Goal: Task Accomplishment & Management: Complete application form

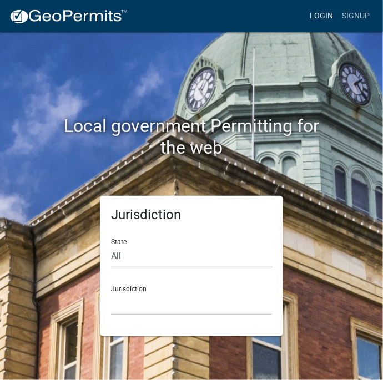
click at [323, 15] on link "Login" at bounding box center [321, 16] width 32 height 21
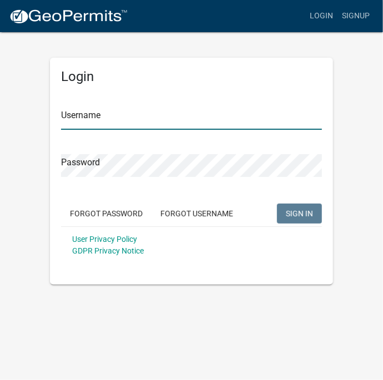
click at [181, 121] on input "Username" at bounding box center [191, 118] width 261 height 23
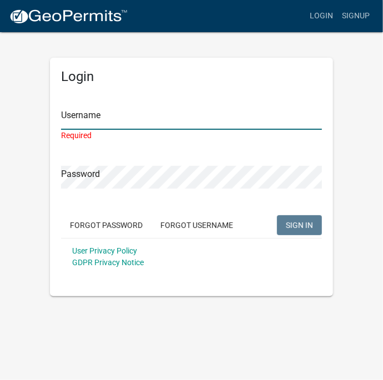
type input "Mpoff"
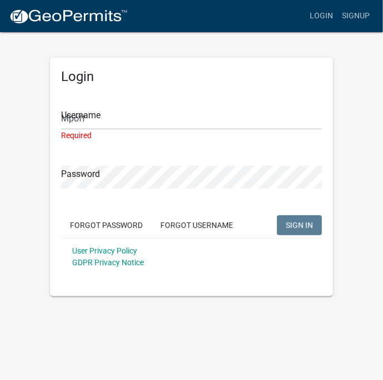
click at [277, 215] on button "SIGN IN" at bounding box center [299, 225] width 45 height 20
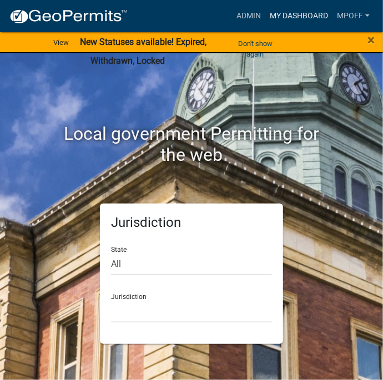
click at [298, 16] on link "My Dashboard" at bounding box center [298, 16] width 67 height 21
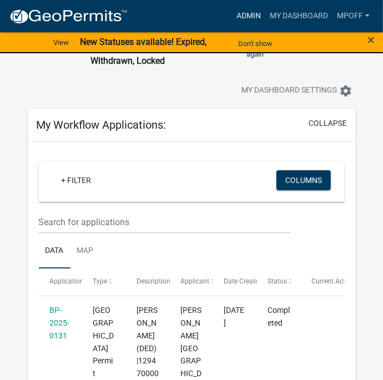
click at [245, 16] on link "Admin" at bounding box center [248, 16] width 33 height 21
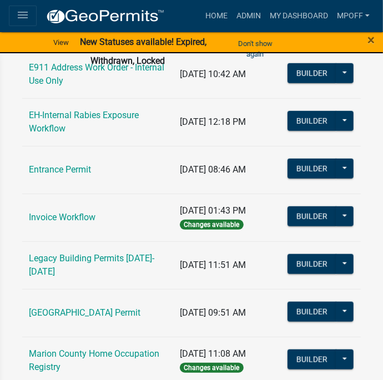
scroll to position [259, 0]
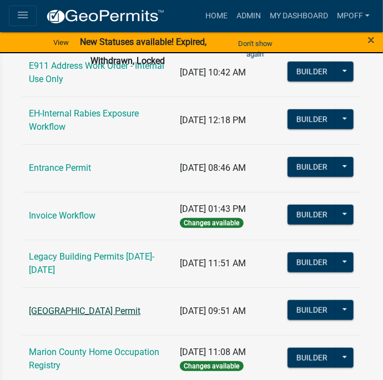
click at [108, 306] on link "[GEOGRAPHIC_DATA] Permit" at bounding box center [84, 310] width 111 height 11
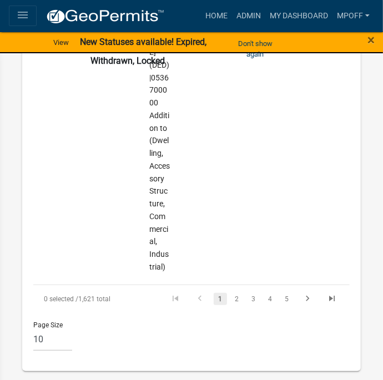
scroll to position [3010, 0]
click at [237, 299] on link "2" at bounding box center [236, 299] width 13 height 12
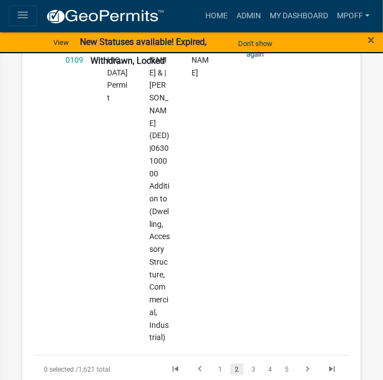
scroll to position [3451, 0]
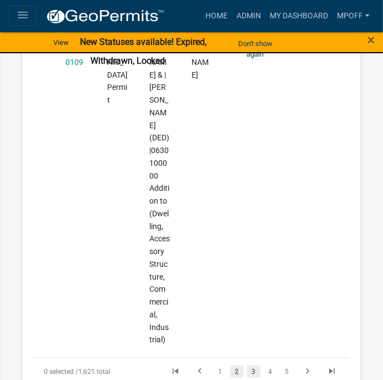
click at [259, 365] on link "3" at bounding box center [253, 371] width 13 height 12
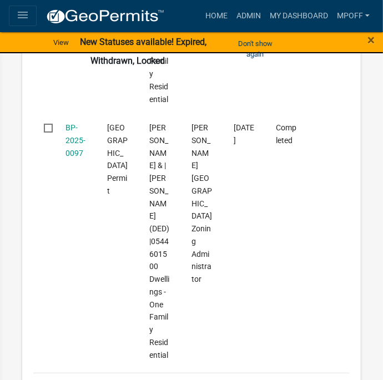
scroll to position [3628, 0]
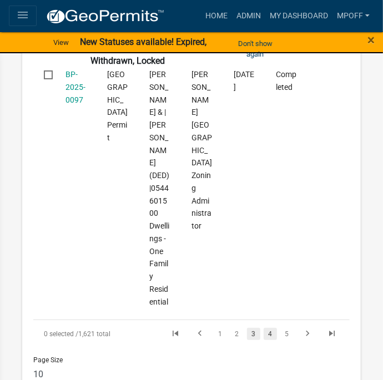
click at [270, 328] on link "4" at bounding box center [269, 334] width 13 height 12
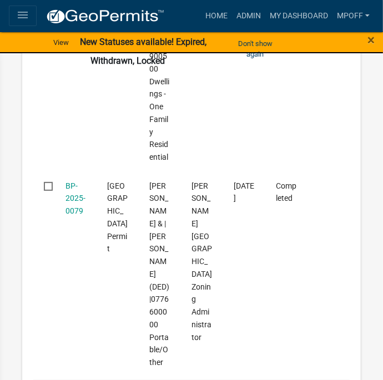
scroll to position [3401, 0]
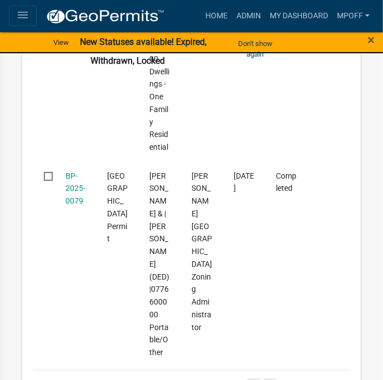
click at [269, 378] on link "5" at bounding box center [269, 384] width 13 height 12
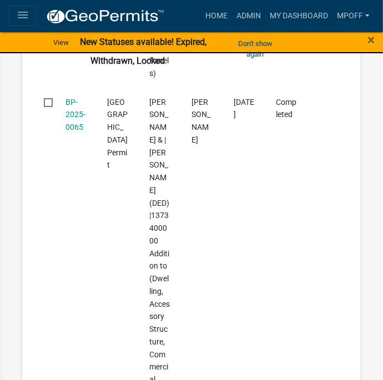
scroll to position [3729, 0]
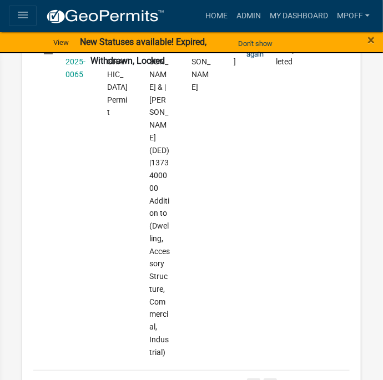
click at [270, 378] on link "6" at bounding box center [269, 384] width 13 height 12
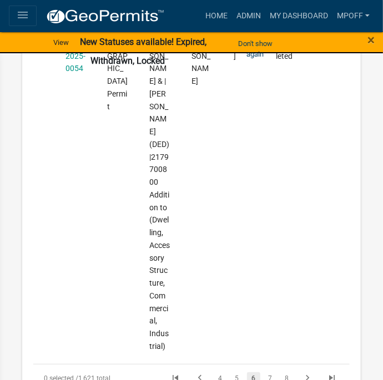
scroll to position [3539, 0]
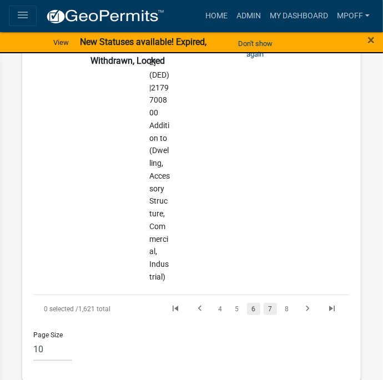
click at [276, 303] on link "7" at bounding box center [269, 309] width 13 height 12
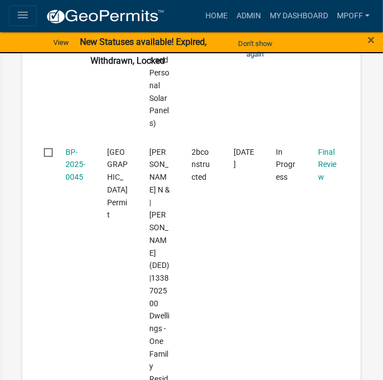
scroll to position [2085, 0]
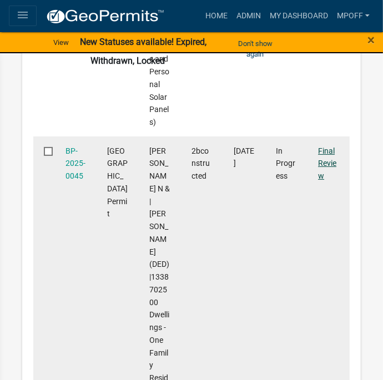
click at [332, 146] on link "Final Review" at bounding box center [327, 163] width 18 height 34
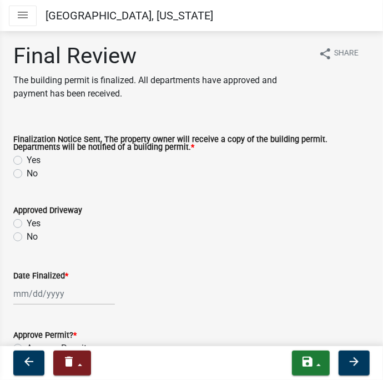
click at [27, 163] on label "Yes" at bounding box center [34, 160] width 14 height 13
click at [27, 161] on input "Yes" at bounding box center [30, 157] width 7 height 7
radio input "true"
click at [22, 18] on icon "menu" at bounding box center [22, 14] width 13 height 13
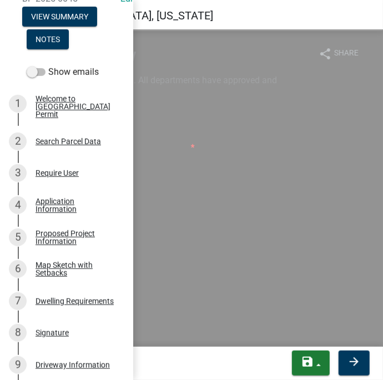
scroll to position [146, 0]
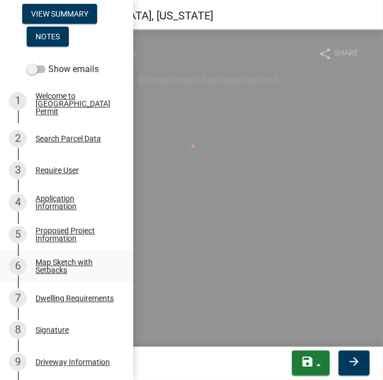
click at [57, 270] on link "6 Map Sketch with Setbacks" at bounding box center [66, 266] width 133 height 32
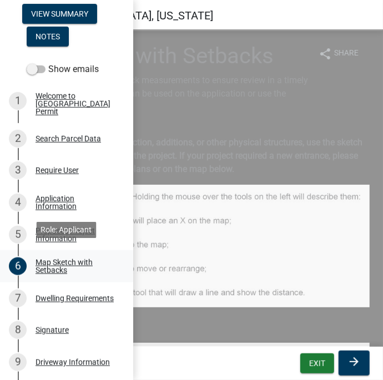
click at [58, 265] on div "Map Sketch with Setbacks" at bounding box center [75, 266] width 80 height 16
click at [60, 258] on div "Map Sketch with Setbacks" at bounding box center [75, 266] width 80 height 16
click at [66, 11] on button "View Summary" at bounding box center [59, 14] width 75 height 20
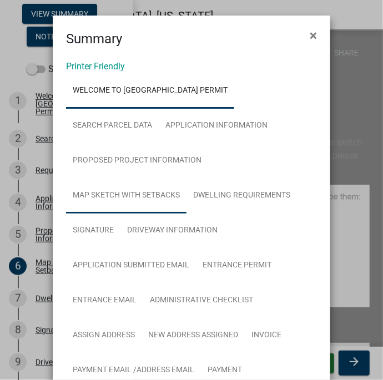
click at [109, 193] on link "Map Sketch with Setbacks" at bounding box center [126, 195] width 120 height 35
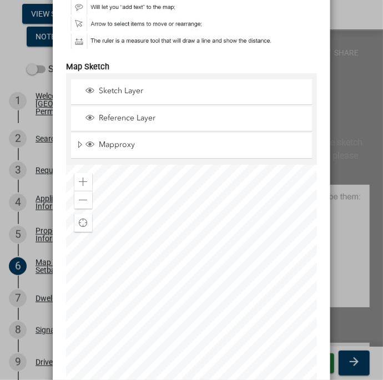
scroll to position [568, 0]
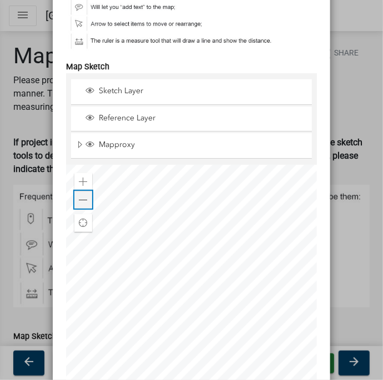
click at [78, 208] on div "Zoom out" at bounding box center [83, 200] width 18 height 18
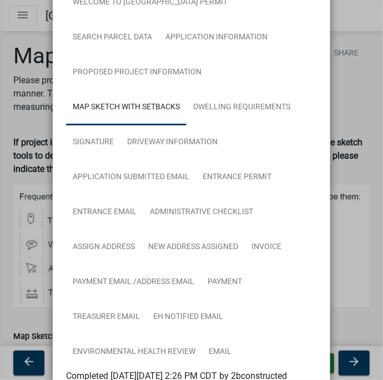
scroll to position [0, 0]
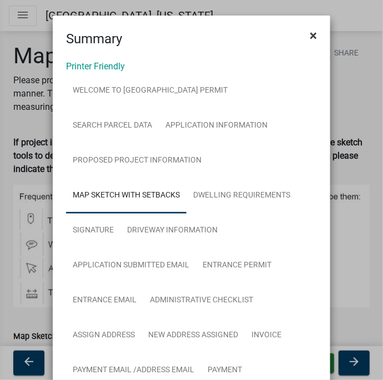
click at [315, 31] on span "×" at bounding box center [312, 36] width 7 height 16
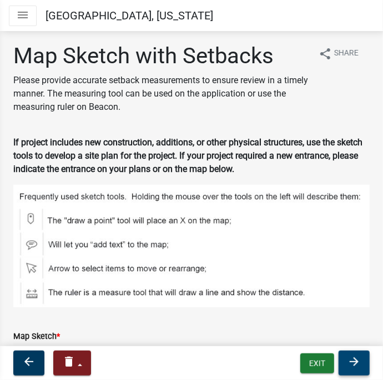
click at [356, 359] on icon "arrow_forward" at bounding box center [353, 361] width 13 height 13
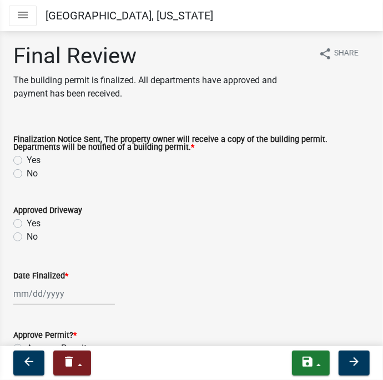
click at [27, 162] on label "Yes" at bounding box center [34, 160] width 14 height 13
click at [27, 161] on input "Yes" at bounding box center [30, 157] width 7 height 7
radio input "true"
click at [27, 293] on div at bounding box center [63, 293] width 101 height 23
select select "8"
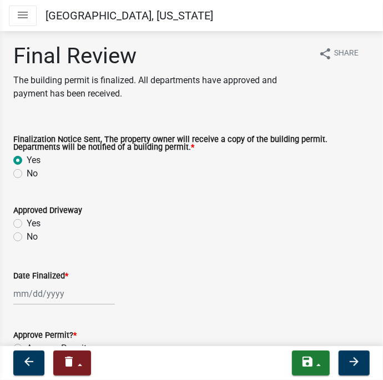
select select "2025"
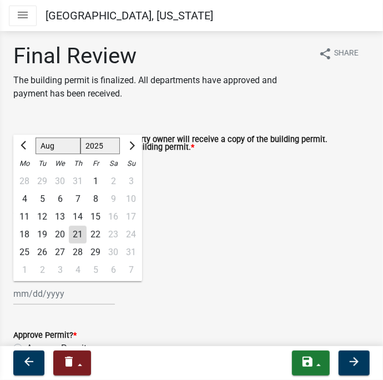
click at [81, 235] on div "21" at bounding box center [78, 235] width 18 height 18
type input "08/21/2025"
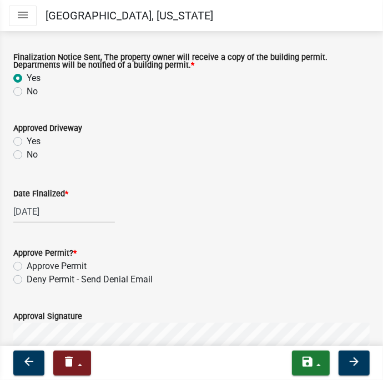
scroll to position [80, 0]
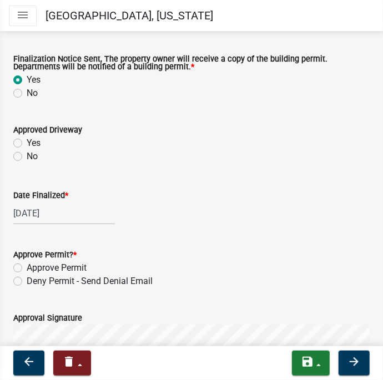
click at [28, 266] on label "Approve Permit" at bounding box center [57, 267] width 60 height 13
click at [28, 266] on input "Approve Permit" at bounding box center [30, 264] width 7 height 7
radio input "true"
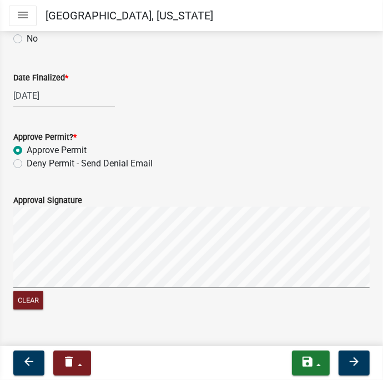
scroll to position [200, 0]
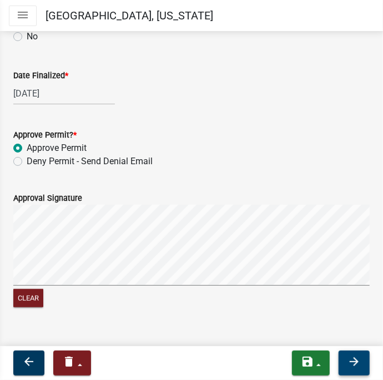
click at [360, 361] on button "arrow_forward" at bounding box center [353, 362] width 31 height 25
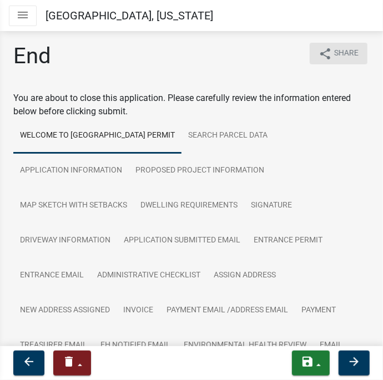
click at [324, 53] on icon "share" at bounding box center [324, 53] width 13 height 13
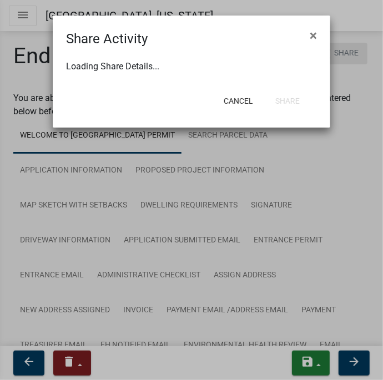
select select "1"
select select "0"
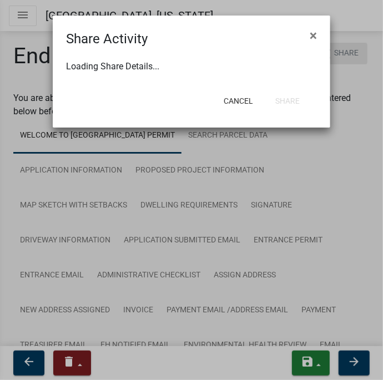
select select "0"
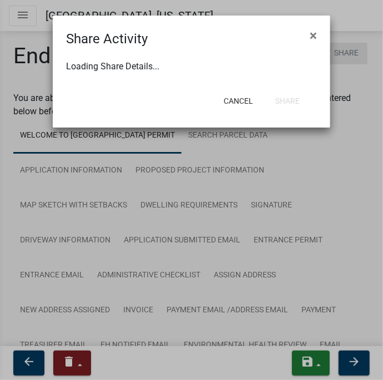
select select "0"
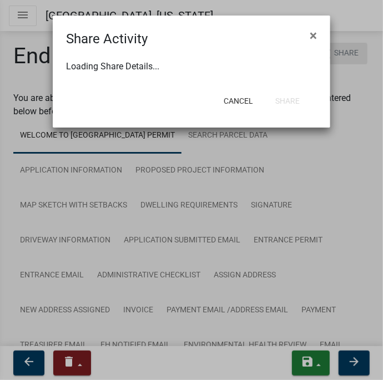
select select "0"
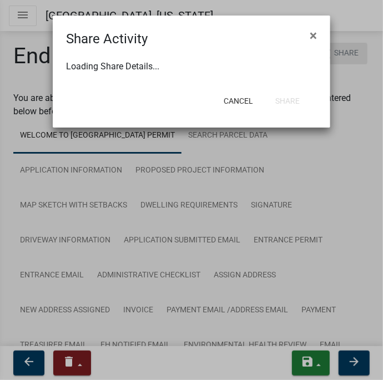
select select "0"
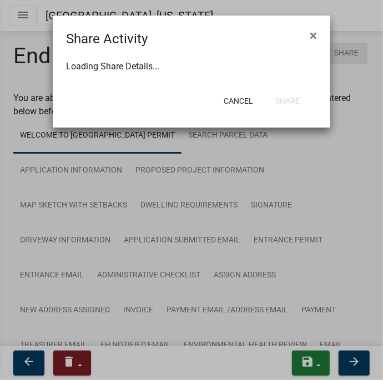
select select "0"
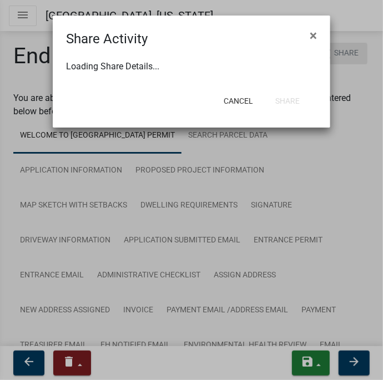
select select "0"
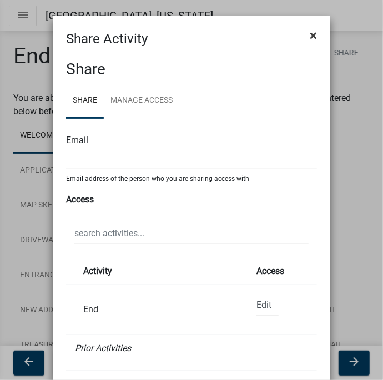
click at [308, 39] on button "×" at bounding box center [313, 35] width 25 height 31
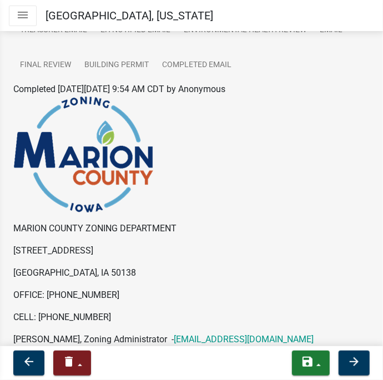
scroll to position [315, 0]
click at [357, 364] on icon "arrow_forward" at bounding box center [353, 361] width 13 height 13
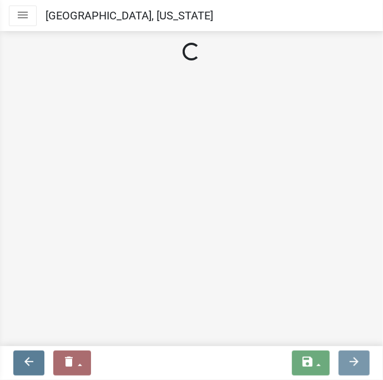
scroll to position [0, 0]
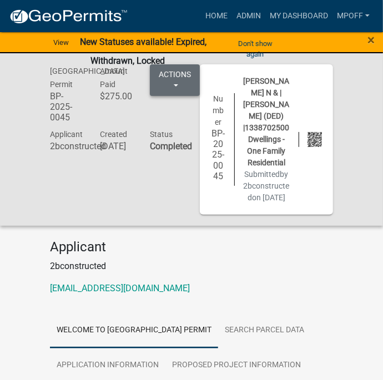
click at [175, 89] on button "Actions" at bounding box center [175, 80] width 50 height 32
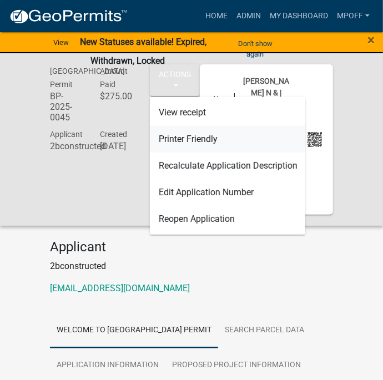
click at [202, 136] on link "Printer Friendly" at bounding box center [227, 139] width 155 height 27
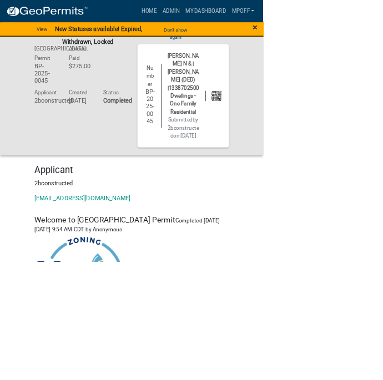
click at [374, 38] on span "×" at bounding box center [370, 40] width 7 height 16
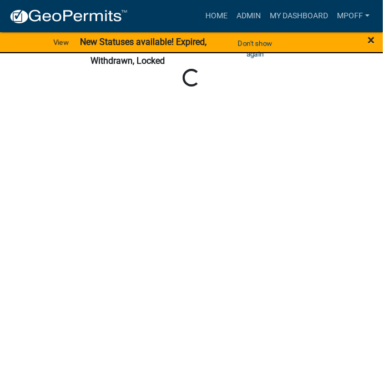
click at [373, 40] on span "×" at bounding box center [370, 40] width 7 height 16
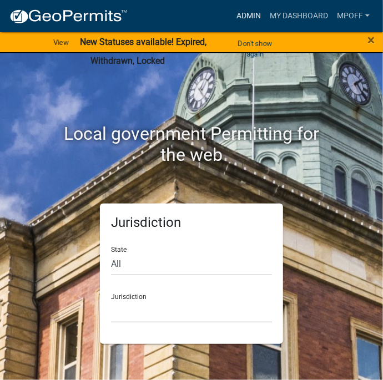
click at [244, 16] on link "Admin" at bounding box center [248, 16] width 33 height 21
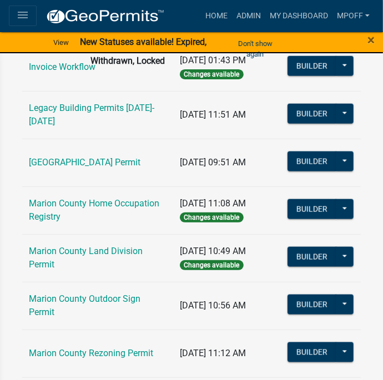
scroll to position [410, 0]
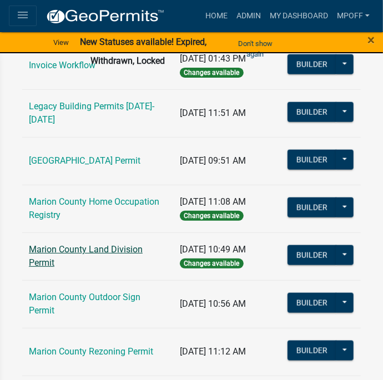
click at [103, 253] on link "Marion County Land Division Permit" at bounding box center [86, 256] width 114 height 24
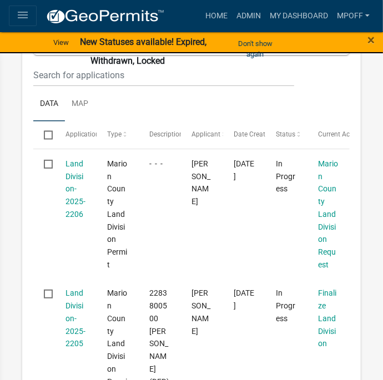
scroll to position [651, 0]
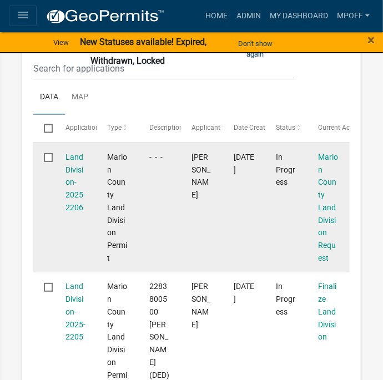
click at [82, 175] on div "Land Division-2025-2206" at bounding box center [75, 182] width 21 height 63
click at [76, 169] on link "Land Division-2025-2206" at bounding box center [75, 181] width 20 height 59
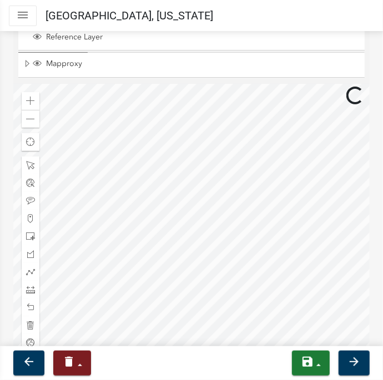
scroll to position [1435, 0]
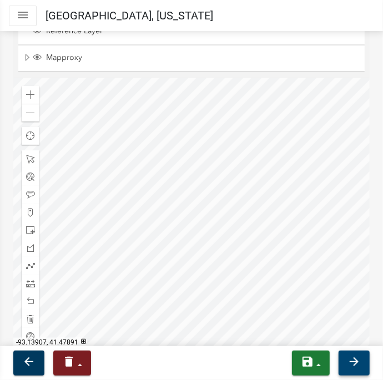
click at [356, 368] on icon "arrow_forward" at bounding box center [353, 361] width 13 height 13
click at [360, 366] on icon "arrow_forward" at bounding box center [353, 361] width 13 height 13
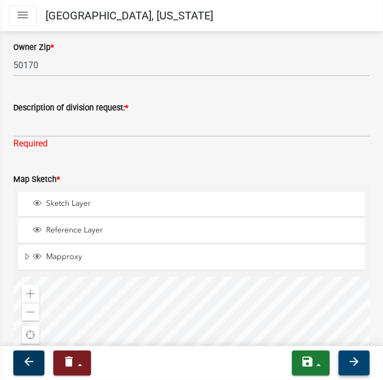
scroll to position [1241, 0]
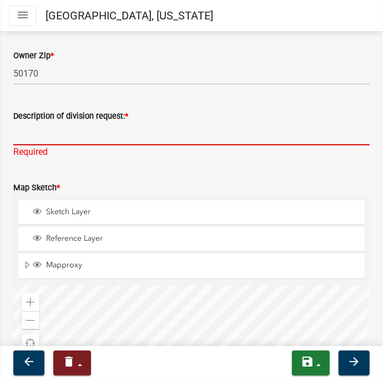
click at [48, 130] on input "Description of division request: *" at bounding box center [191, 134] width 356 height 23
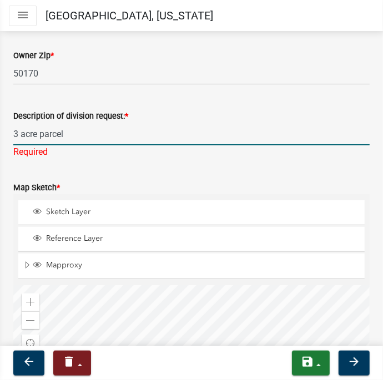
type input "3 acre parcel"
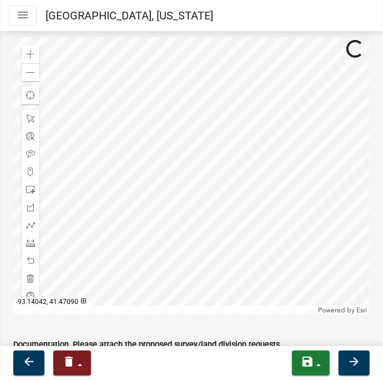
scroll to position [1488, 0]
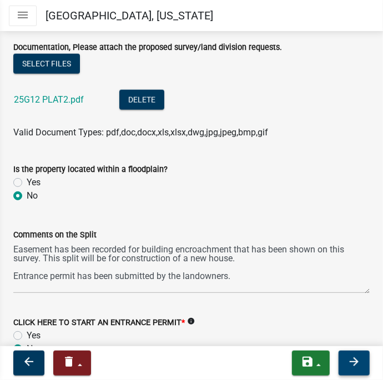
click at [353, 361] on icon "arrow_forward" at bounding box center [353, 361] width 13 height 13
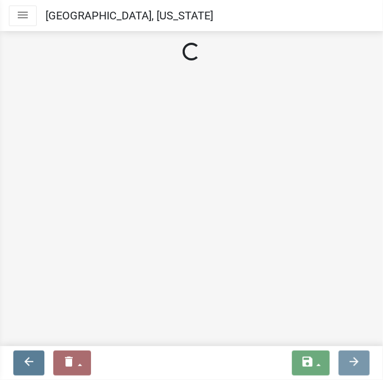
scroll to position [0, 0]
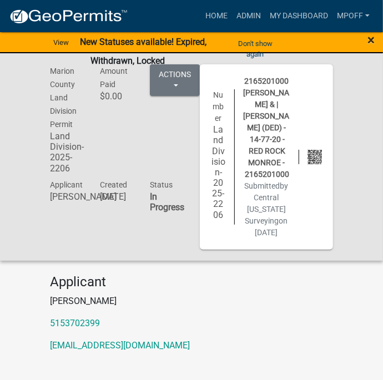
click at [373, 46] on span "×" at bounding box center [370, 40] width 7 height 16
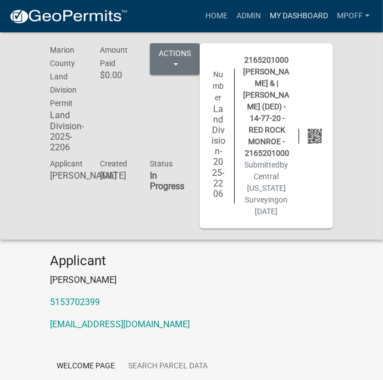
click at [299, 22] on link "My Dashboard" at bounding box center [298, 16] width 67 height 21
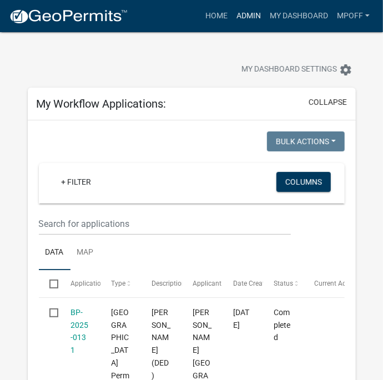
click at [243, 23] on link "Admin" at bounding box center [248, 16] width 33 height 21
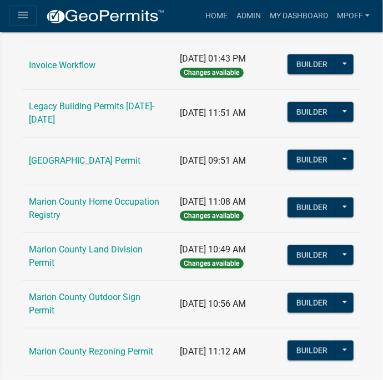
scroll to position [388, 0]
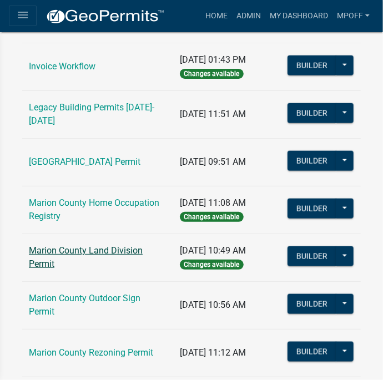
click at [104, 251] on link "Marion County Land Division Permit" at bounding box center [86, 257] width 114 height 24
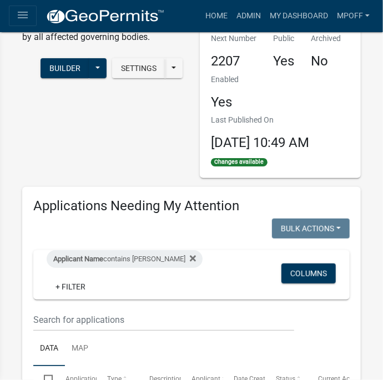
scroll to position [108, 0]
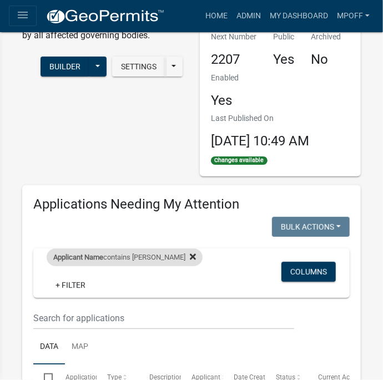
click at [190, 261] on icon at bounding box center [193, 256] width 6 height 9
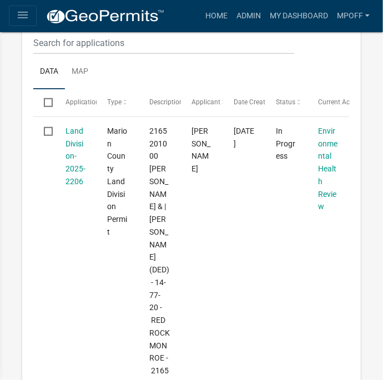
scroll to position [1604, 0]
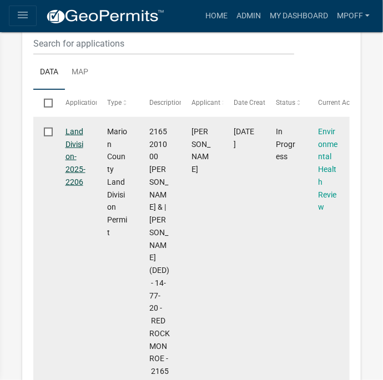
click at [72, 130] on link "Land Division-2025-2206" at bounding box center [75, 156] width 20 height 59
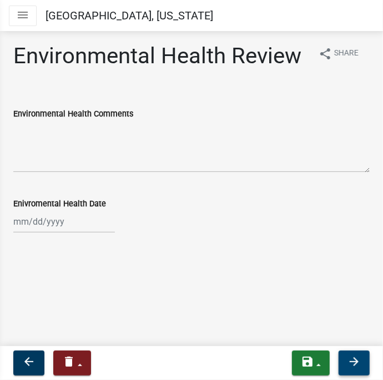
click at [356, 361] on icon "arrow_forward" at bounding box center [353, 361] width 13 height 13
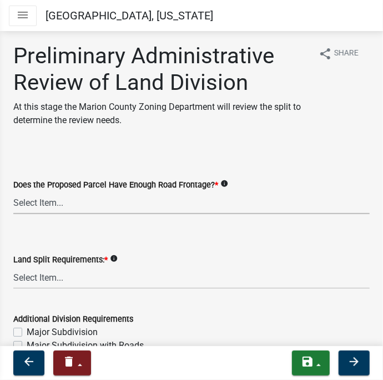
click at [63, 205] on select "Select Item... Yes No" at bounding box center [191, 202] width 356 height 23
click at [13, 191] on select "Select Item... Yes No" at bounding box center [191, 202] width 356 height 23
select select "43319d02-a412-4412-95a1-37ac20288b72"
click at [71, 281] on select "Select Item... Major Subdivision Major Subdivision with Roads Ag Only/None Mino…" at bounding box center [191, 277] width 356 height 23
click at [13, 266] on select "Select Item... Major Subdivision Major Subdivision with Roads Ag Only/None Mino…" at bounding box center [191, 277] width 356 height 23
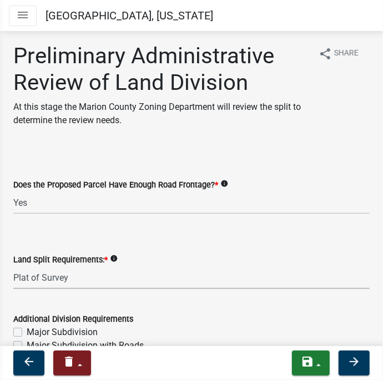
select select "adef8808-bd54-441f-b8ae-6556701ca10c"
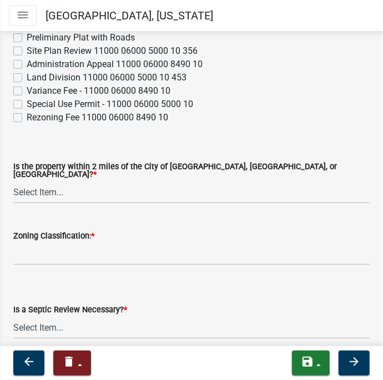
scroll to position [369, 0]
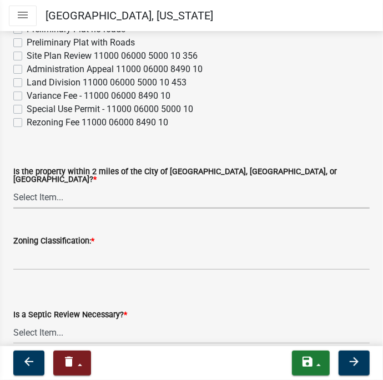
click at [55, 196] on select "Select Item... [GEOGRAPHIC_DATA] [GEOGRAPHIC_DATA] [GEOGRAPHIC_DATA] Not Requir…" at bounding box center [191, 197] width 356 height 23
click at [13, 186] on select "Select Item... [GEOGRAPHIC_DATA] [GEOGRAPHIC_DATA] [GEOGRAPHIC_DATA] Not Requir…" at bounding box center [191, 197] width 356 height 23
select select "a5a811e1-1883-458e-a0e5-603d251b0610"
click at [60, 249] on input "Zoning Classification: *" at bounding box center [191, 258] width 356 height 23
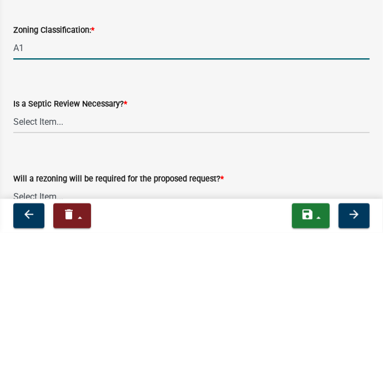
scroll to position [432, 0]
type input "A1"
click at [134, 271] on select "Select Item... Yes No" at bounding box center [191, 269] width 356 height 23
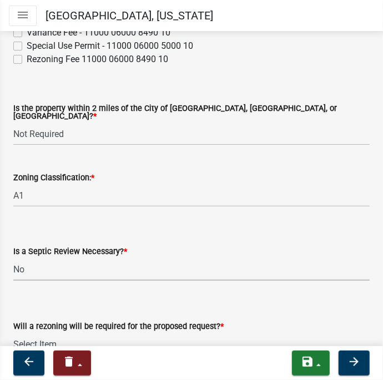
click at [13, 258] on select "Select Item... Yes No" at bounding box center [191, 269] width 356 height 23
select select "fb24c959-e9cd-4888-bdf9-14b73a21e59f"
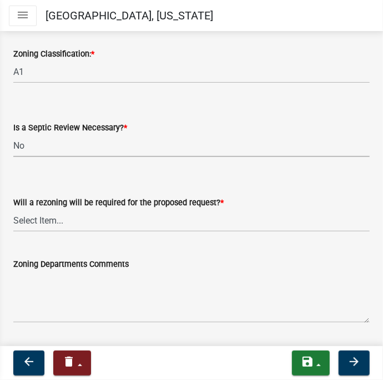
scroll to position [556, 0]
click at [146, 226] on select "Select Item... Yes No" at bounding box center [191, 220] width 356 height 23
click at [13, 209] on select "Select Item... Yes No" at bounding box center [191, 220] width 356 height 23
select select "c44cf09b-9a6e-4b49-8fa4-564df1708437"
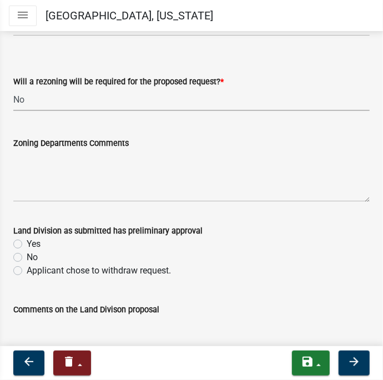
scroll to position [683, 0]
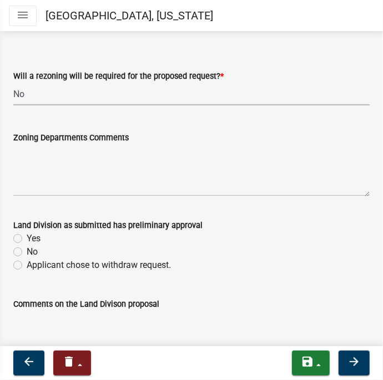
click at [28, 233] on label "Yes" at bounding box center [34, 238] width 14 height 13
click at [28, 233] on input "Yes" at bounding box center [30, 235] width 7 height 7
radio input "true"
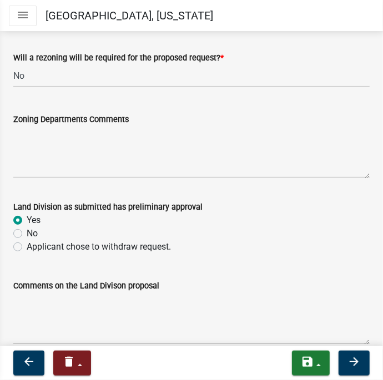
scroll to position [694, 0]
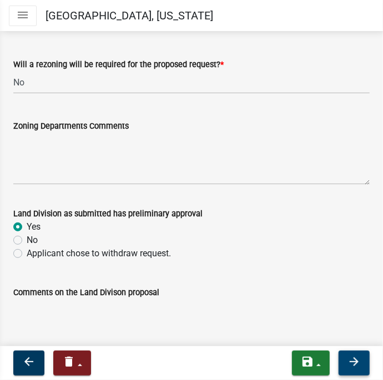
click at [356, 363] on icon "arrow_forward" at bounding box center [353, 361] width 13 height 13
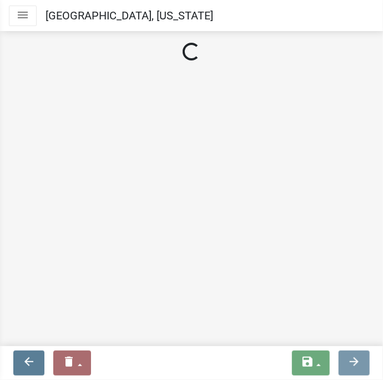
scroll to position [0, 0]
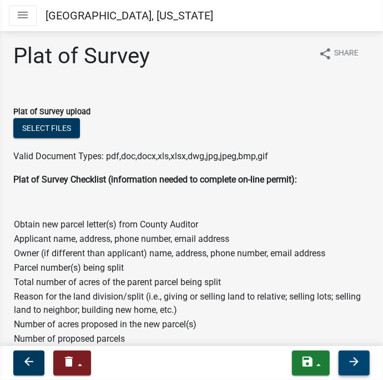
click at [358, 361] on icon "arrow_forward" at bounding box center [353, 361] width 13 height 13
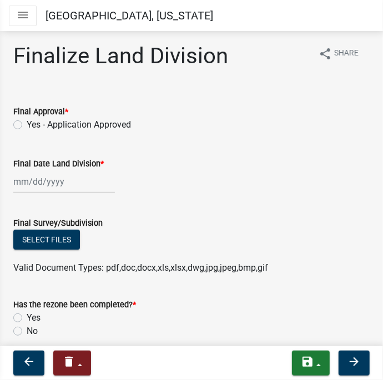
click at [29, 123] on label "Yes - Application Approved" at bounding box center [79, 124] width 104 height 13
click at [29, 123] on input "Yes - Application Approved" at bounding box center [30, 121] width 7 height 7
radio input "true"
click at [318, 361] on button "save" at bounding box center [311, 362] width 38 height 25
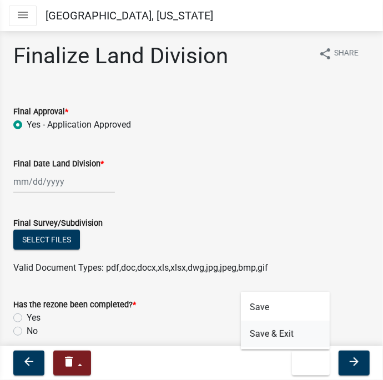
click at [293, 336] on button "Save & Exit" at bounding box center [285, 333] width 89 height 27
